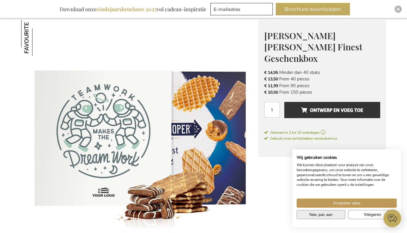
scroll to position [78, 0]
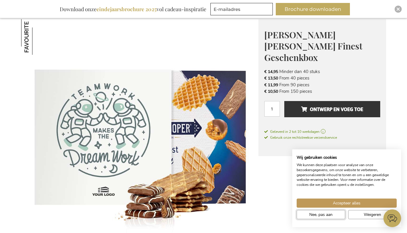
click at [328, 213] on span "Nee, pas aan" at bounding box center [320, 214] width 23 height 6
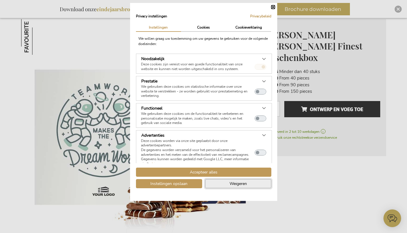
click at [230, 184] on span "Weigeren" at bounding box center [238, 183] width 17 height 6
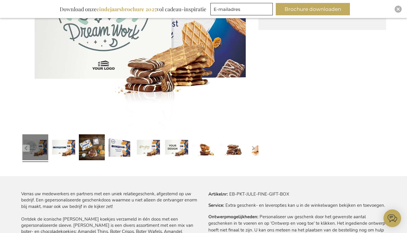
scroll to position [205, 0]
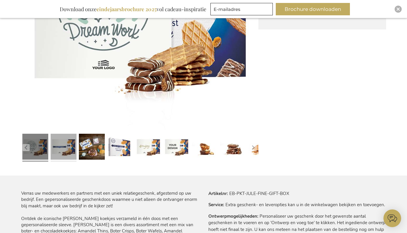
click at [63, 145] on link at bounding box center [64, 147] width 26 height 32
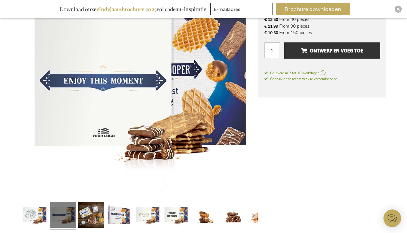
scroll to position [136, 0]
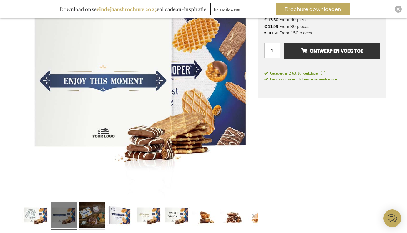
click at [92, 209] on link at bounding box center [92, 216] width 26 height 32
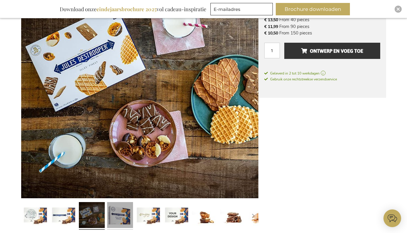
click at [120, 210] on link at bounding box center [120, 216] width 26 height 32
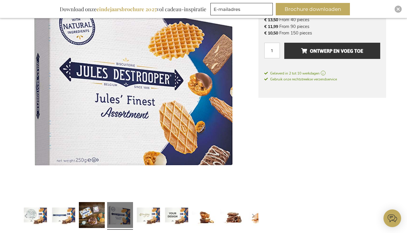
click at [116, 213] on link at bounding box center [120, 216] width 26 height 32
click at [142, 213] on link at bounding box center [148, 216] width 26 height 32
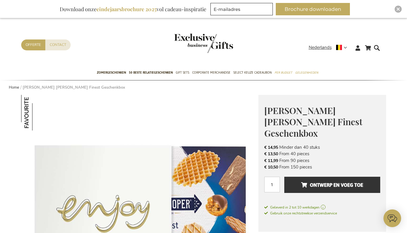
scroll to position [0, 0]
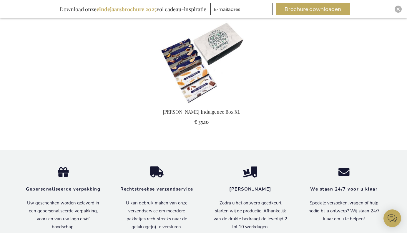
scroll to position [589, 0]
